Goal: Task Accomplishment & Management: Manage account settings

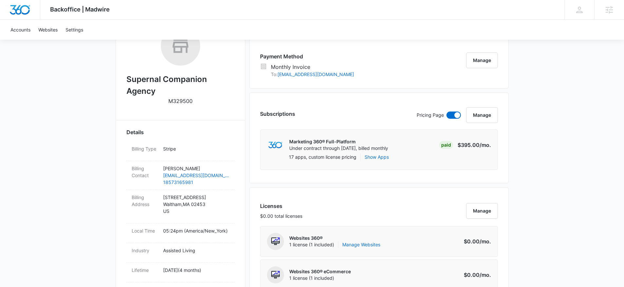
scroll to position [197, 0]
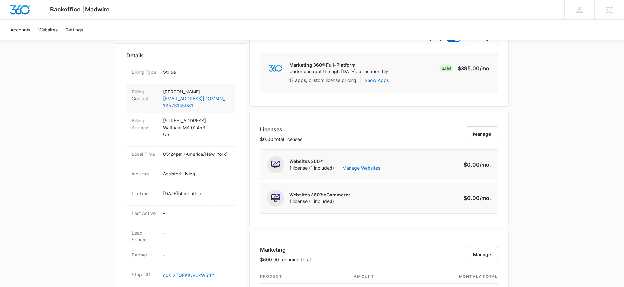
click at [173, 105] on link "18573165981" at bounding box center [196, 105] width 66 height 7
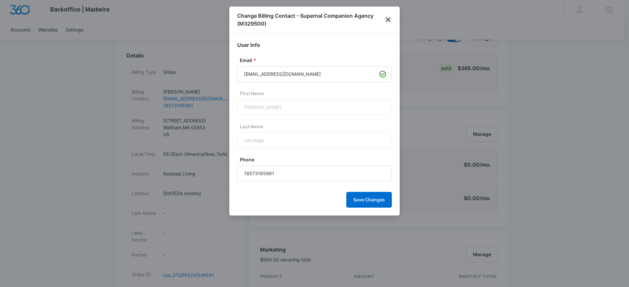
click at [384, 20] on icon "close" at bounding box center [388, 20] width 8 height 8
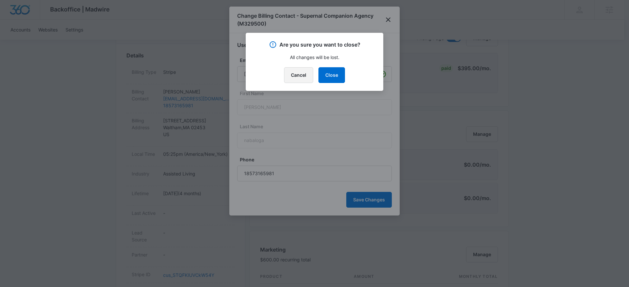
click at [302, 74] on button "Cancel" at bounding box center [298, 75] width 29 height 16
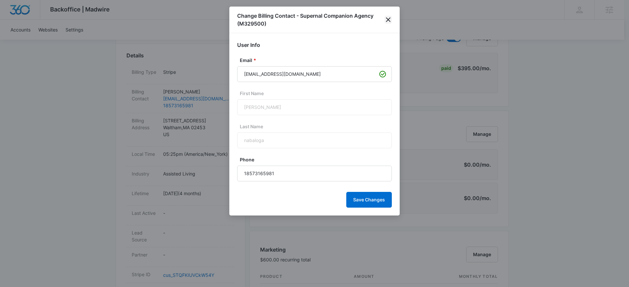
click at [388, 21] on icon "close" at bounding box center [388, 20] width 8 height 8
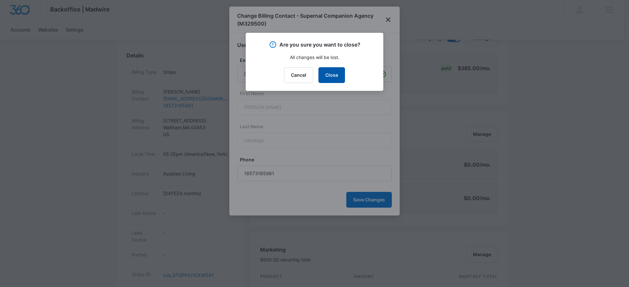
click at [333, 78] on button "Close" at bounding box center [331, 75] width 27 height 16
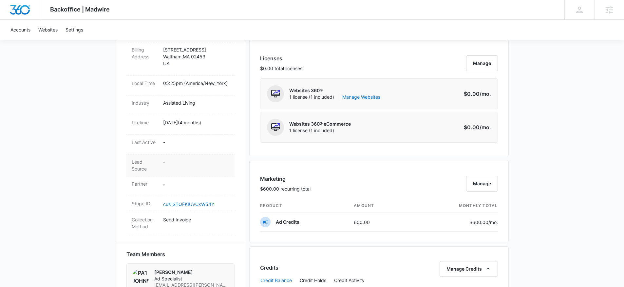
scroll to position [297, 0]
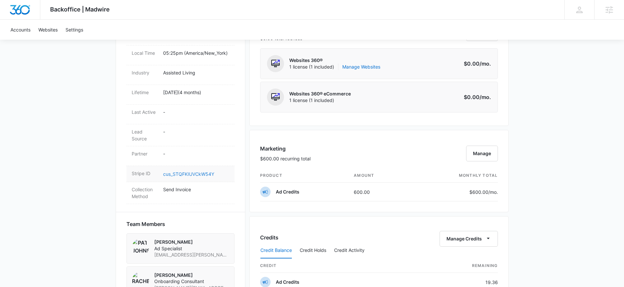
click at [191, 173] on link "cus_STQFKIUVCkW54Y" at bounding box center [188, 174] width 51 height 6
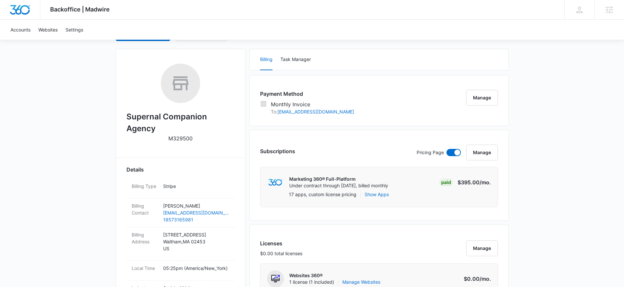
scroll to position [82, 0]
click at [294, 59] on button "Task Manager" at bounding box center [295, 60] width 30 height 21
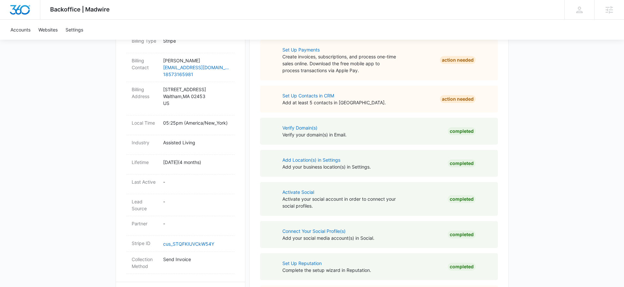
scroll to position [7, 0]
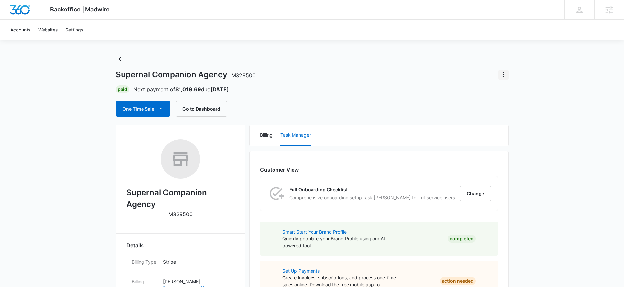
click at [503, 74] on icon "Actions" at bounding box center [503, 74] width 1 height 5
click at [366, 88] on div "Paid Next payment of $1,019.69 due Oct 10" at bounding box center [312, 89] width 393 height 8
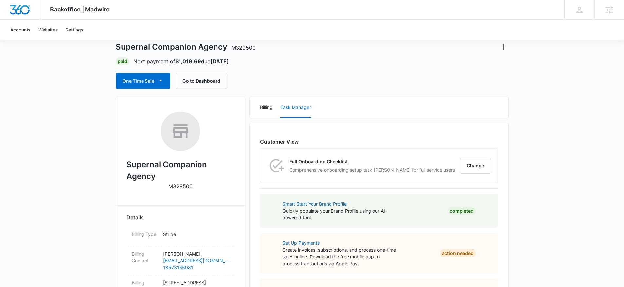
scroll to position [0, 0]
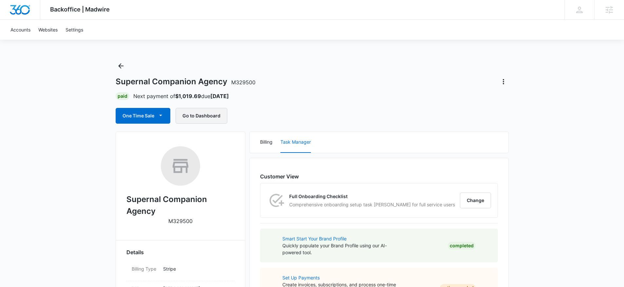
click at [207, 119] on button "Go to Dashboard" at bounding box center [202, 116] width 52 height 16
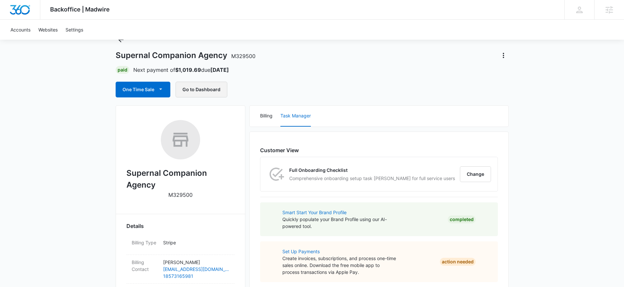
scroll to position [12, 0]
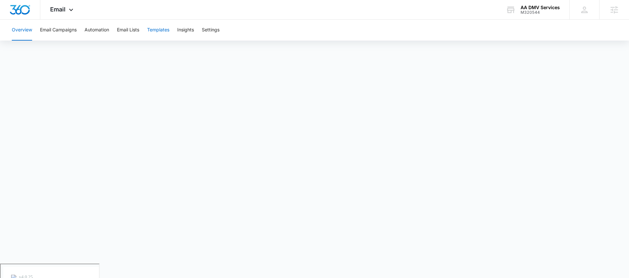
click at [156, 28] on button "Templates" at bounding box center [158, 30] width 22 height 21
click at [532, 10] on div "M320544" at bounding box center [539, 12] width 39 height 5
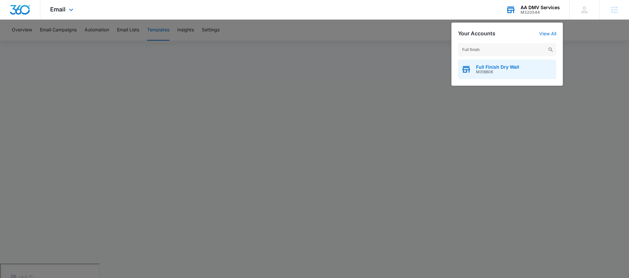
type input "Full finish"
click at [505, 68] on span "Full Finish Dry Wall" at bounding box center [497, 67] width 43 height 5
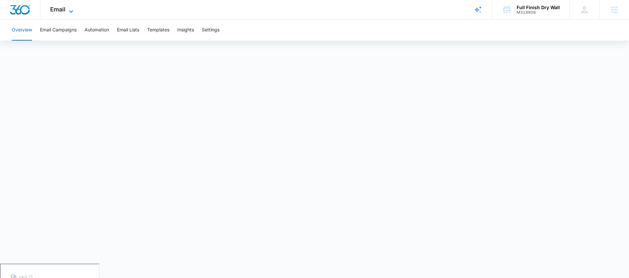
click at [56, 9] on span "Email" at bounding box center [57, 9] width 15 height 7
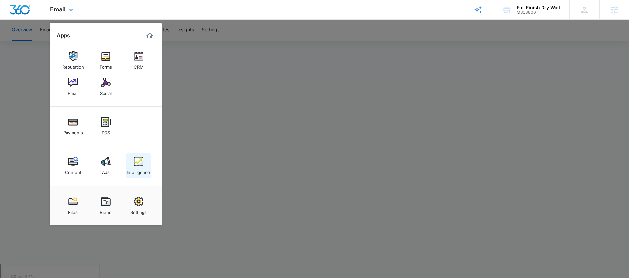
click at [141, 166] on img at bounding box center [139, 162] width 10 height 10
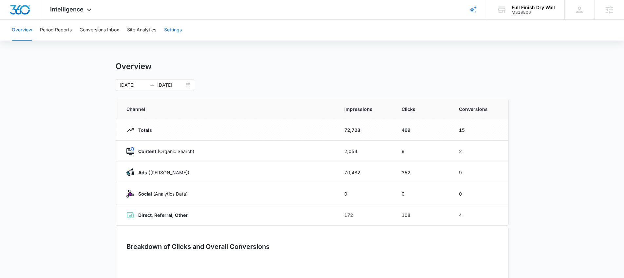
click at [180, 30] on button "Settings" at bounding box center [173, 30] width 18 height 21
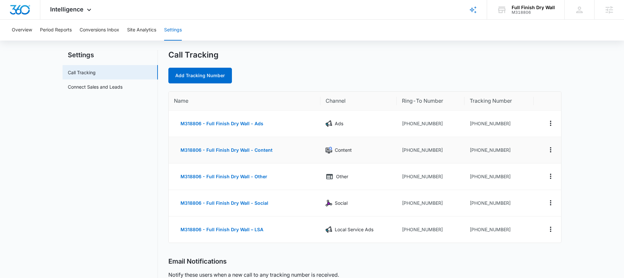
scroll to position [12, 0]
drag, startPoint x: 506, startPoint y: 229, endPoint x: 470, endPoint y: 229, distance: 36.4
click at [470, 229] on td "+17206080575" at bounding box center [498, 230] width 69 height 26
copy td "17206080575"
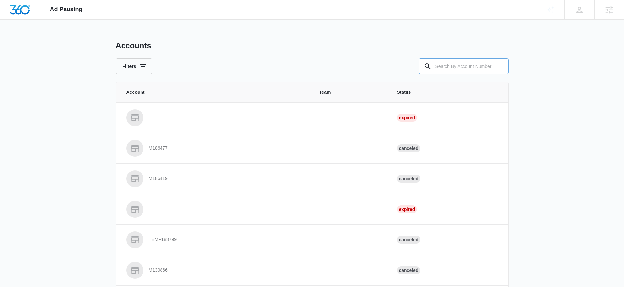
click at [457, 67] on input "text" at bounding box center [464, 66] width 90 height 16
paste input "M318806"
type input "M318806"
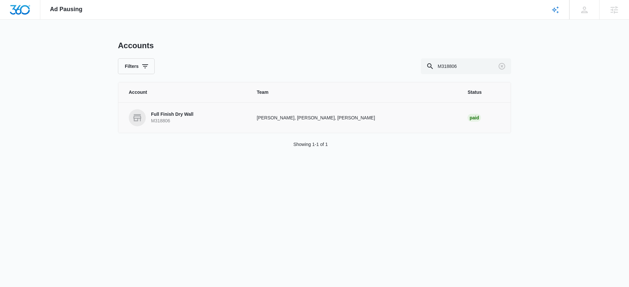
click at [183, 114] on p "Full Finish Dry Wall" at bounding box center [172, 114] width 42 height 7
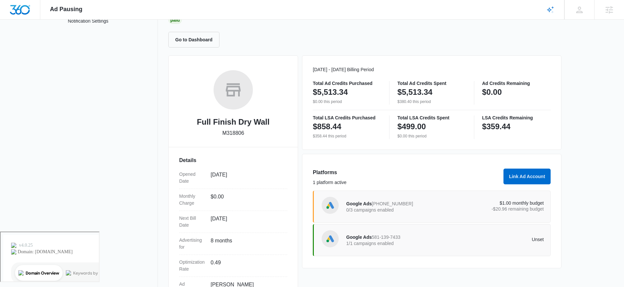
scroll to position [96, 0]
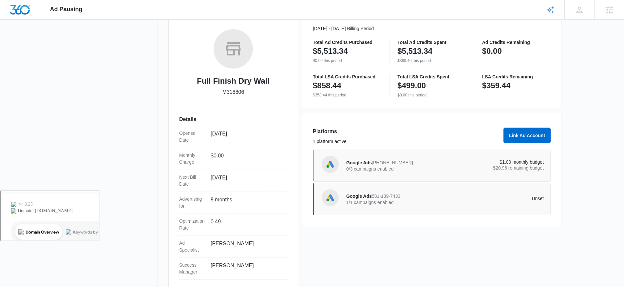
click at [398, 196] on span "581-139-7433" at bounding box center [386, 195] width 28 height 5
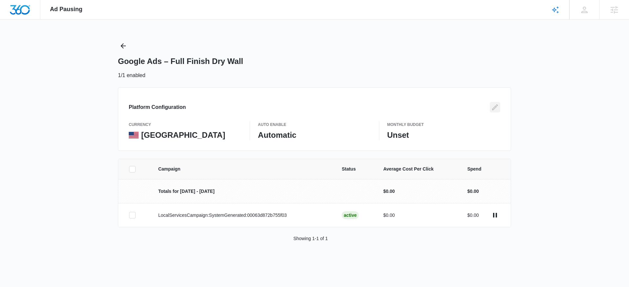
click at [493, 107] on icon "Edit" at bounding box center [495, 107] width 8 height 8
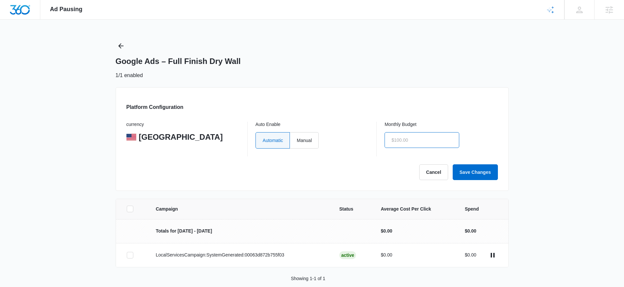
click at [412, 135] on input "text" at bounding box center [422, 140] width 75 height 16
type input "$400.00"
click at [555, 101] on div "Ad Pausing Apps Reputation Forms CRM Email Social Payments POS Content Ads Inte…" at bounding box center [312, 143] width 624 height 287
click at [476, 171] on button "Save Changes" at bounding box center [475, 172] width 45 height 16
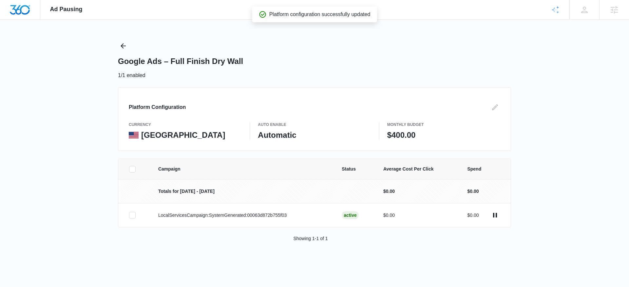
click at [407, 60] on div "Google Ads – Full Finish Dry Wall" at bounding box center [314, 61] width 393 height 10
